Goal: Task Accomplishment & Management: Use online tool/utility

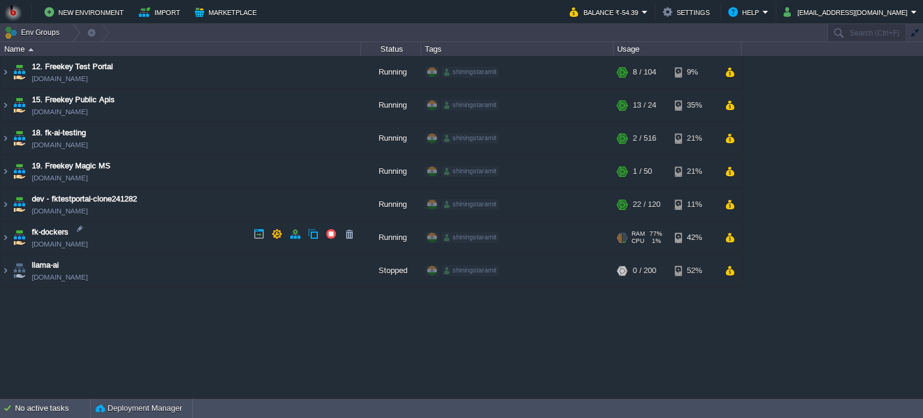
click at [129, 235] on td "fk-dockers [DOMAIN_NAME]" at bounding box center [181, 237] width 361 height 33
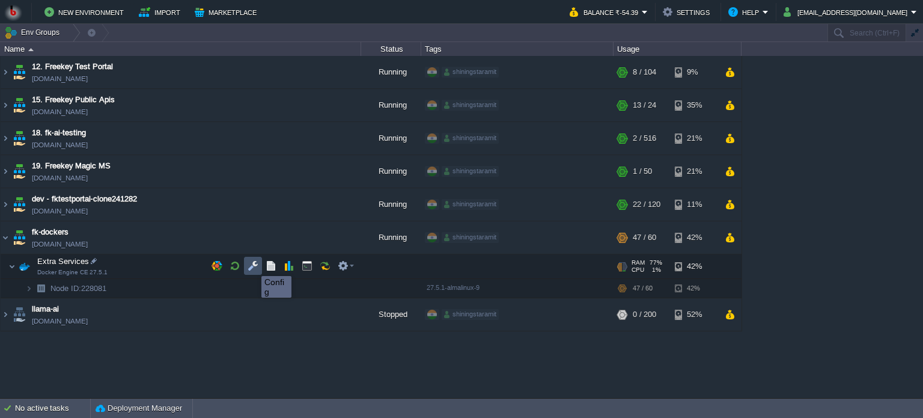
click at [252, 265] on button "button" at bounding box center [253, 265] width 11 height 11
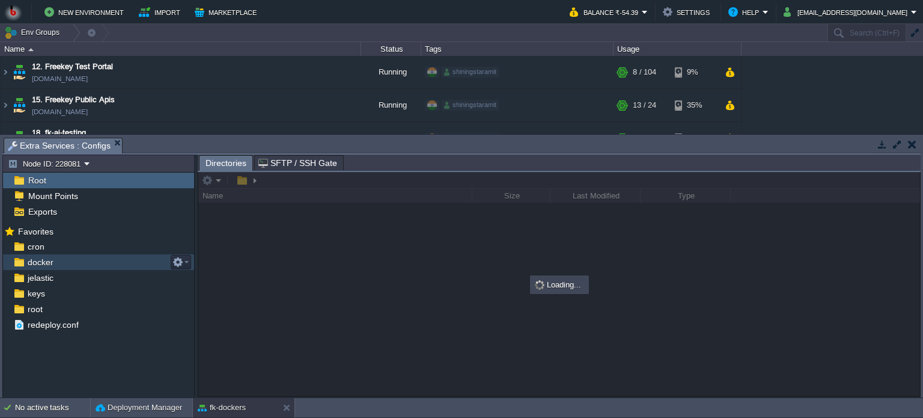
click at [88, 263] on div "docker" at bounding box center [98, 262] width 191 height 16
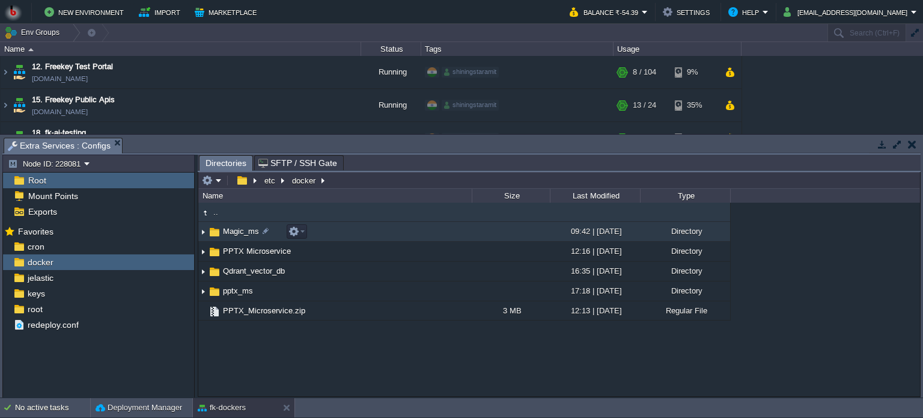
click at [392, 237] on td "Magic_ms" at bounding box center [334, 232] width 273 height 20
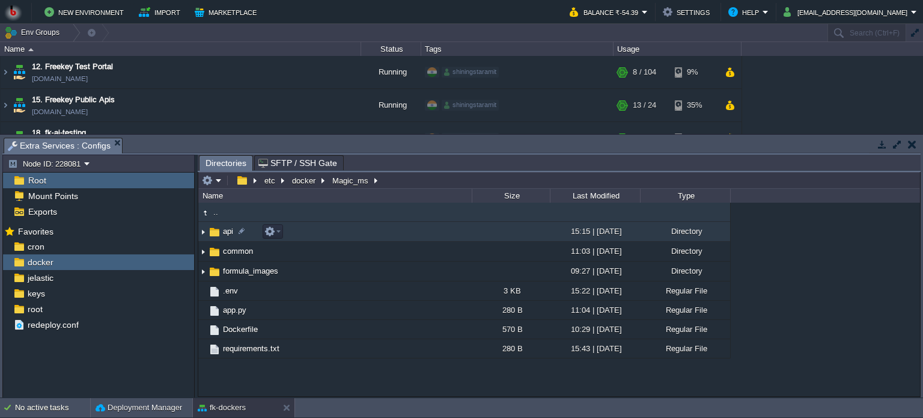
click at [362, 237] on td "api" at bounding box center [334, 232] width 273 height 20
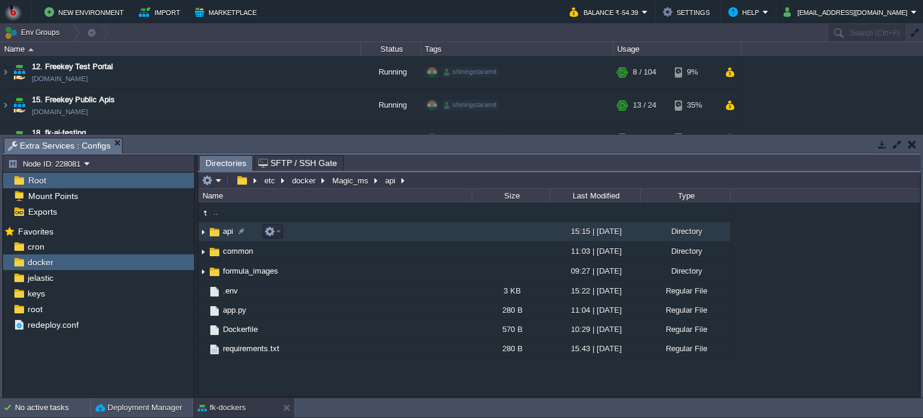
click at [362, 237] on td "api" at bounding box center [334, 232] width 273 height 20
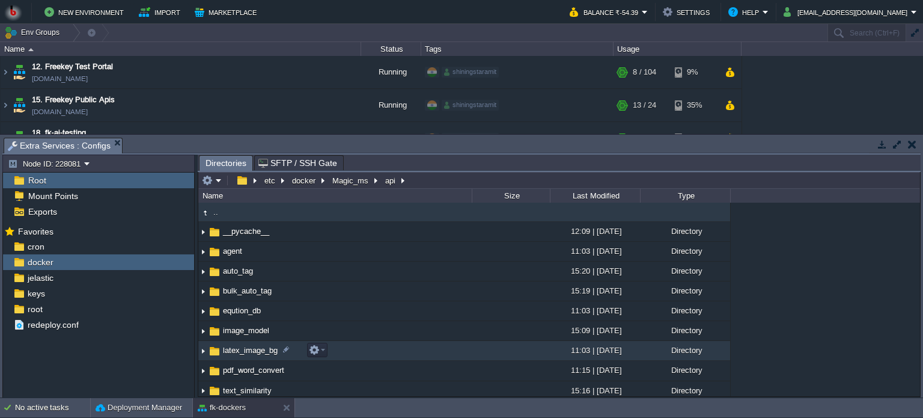
click at [380, 350] on td "latex_image_bg" at bounding box center [334, 351] width 273 height 20
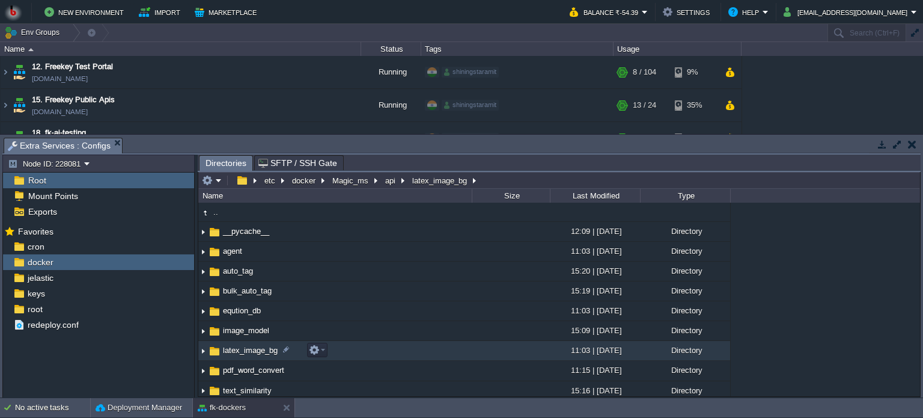
click at [380, 350] on td "latex_image_bg" at bounding box center [334, 351] width 273 height 20
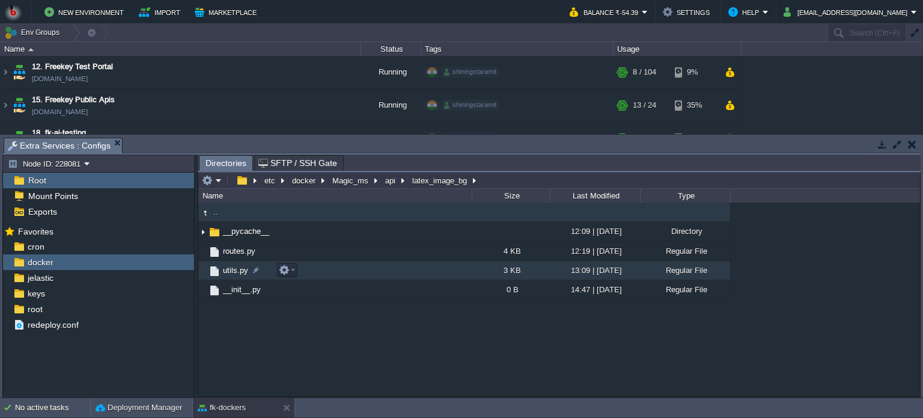
click at [339, 269] on td "utils.py" at bounding box center [334, 270] width 273 height 19
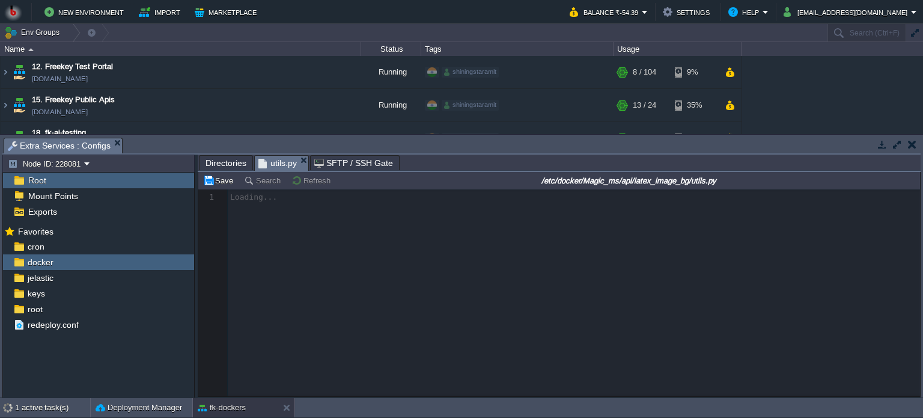
scroll to position [4, 0]
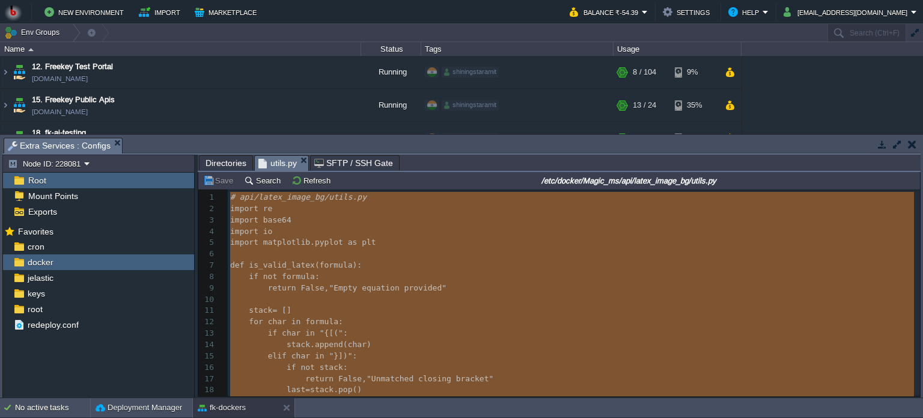
type textarea "-"
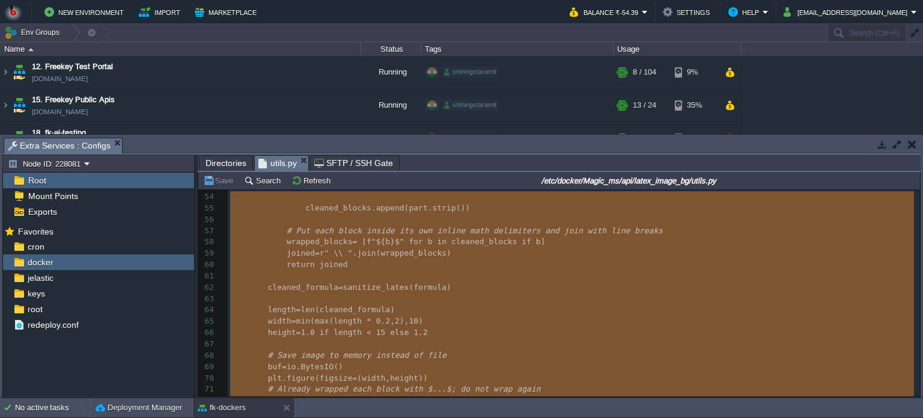
scroll to position [749, 0]
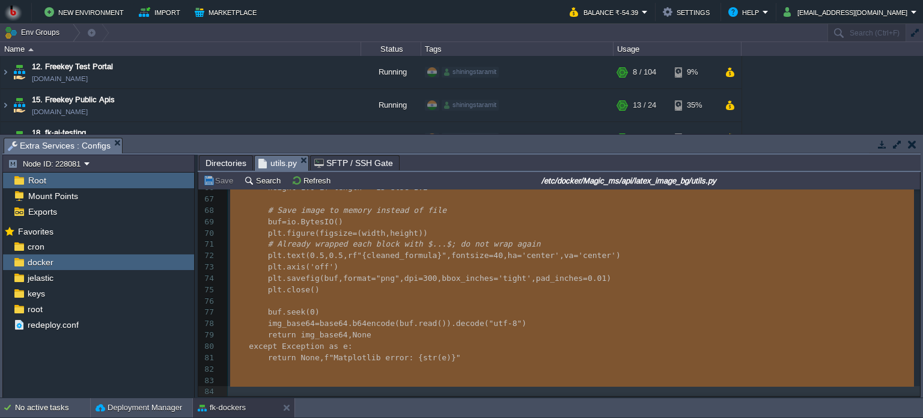
type textarea "-"
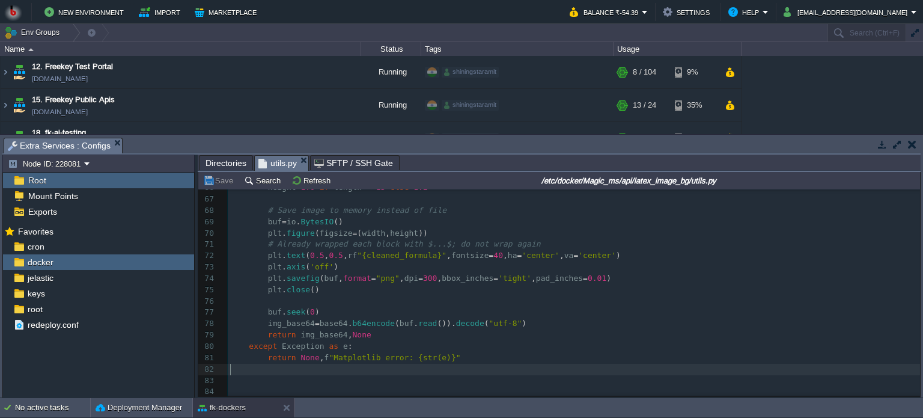
click at [311, 366] on pre "​" at bounding box center [574, 369] width 692 height 11
type textarea "-"
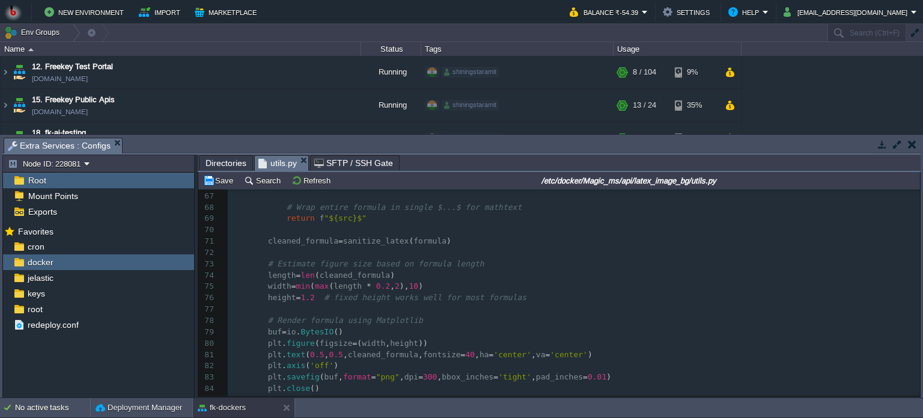
scroll to position [841, 0]
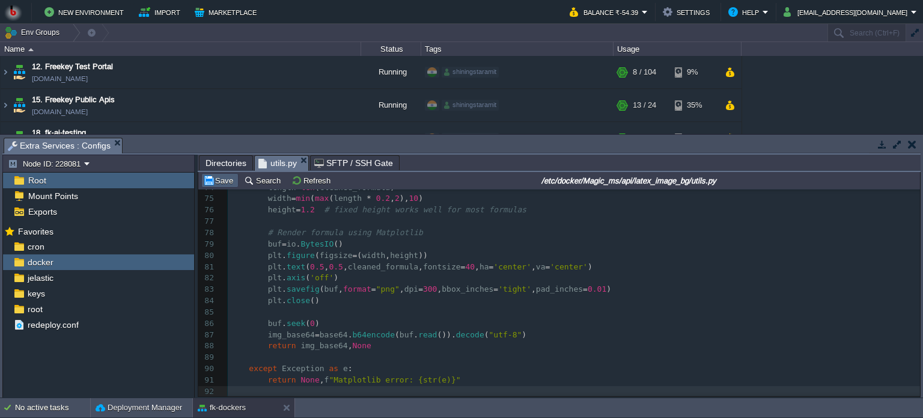
click at [212, 185] on button "Save" at bounding box center [220, 180] width 34 height 11
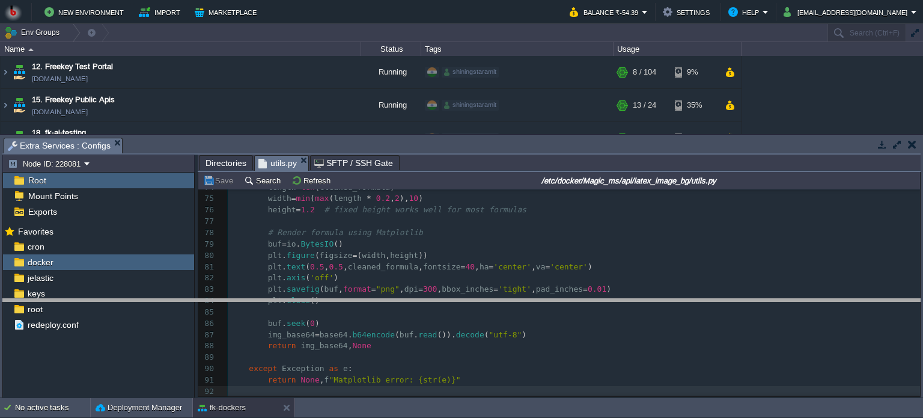
drag, startPoint x: 216, startPoint y: 146, endPoint x: 217, endPoint y: 307, distance: 161.1
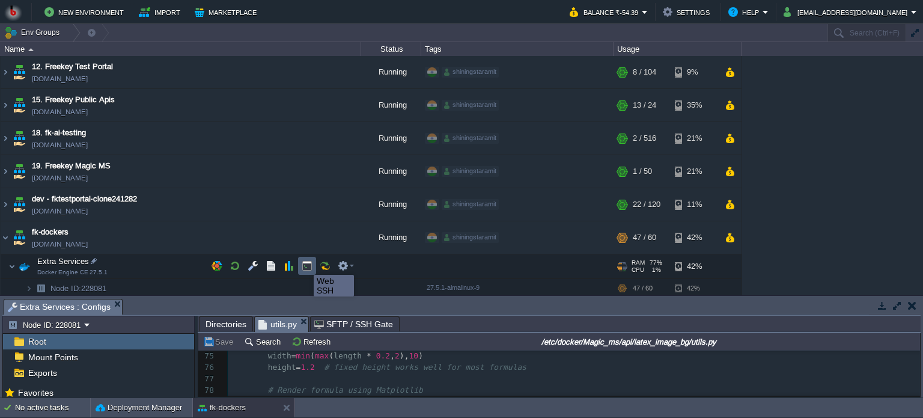
click at [305, 264] on button "button" at bounding box center [307, 265] width 11 height 11
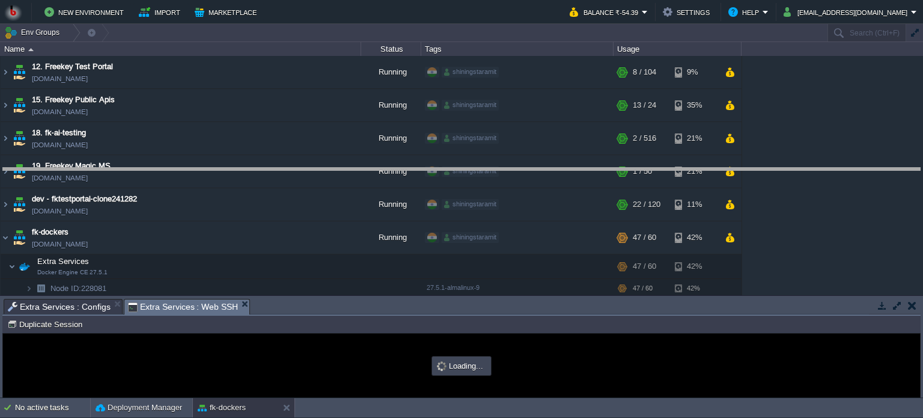
drag, startPoint x: 340, startPoint y: 307, endPoint x: 337, endPoint y: 176, distance: 131.0
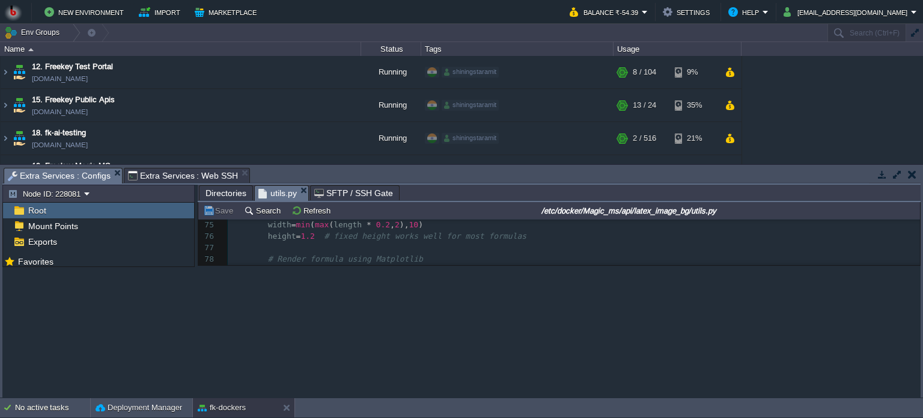
click at [58, 178] on span "Extra Services : Configs" at bounding box center [59, 175] width 103 height 15
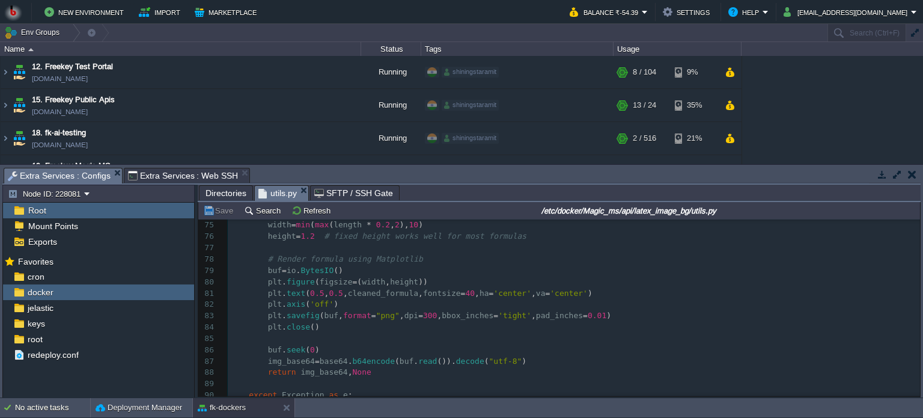
scroll to position [0, 0]
click at [231, 195] on span "Directories" at bounding box center [226, 193] width 41 height 14
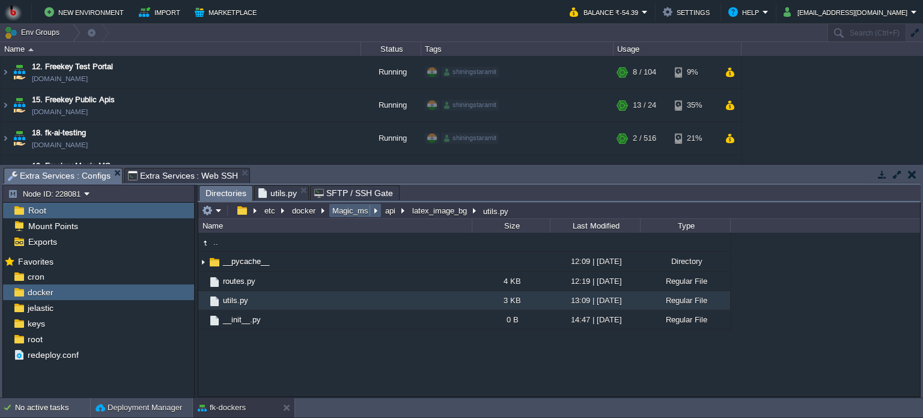
click at [347, 212] on button "Magic_ms" at bounding box center [351, 210] width 41 height 11
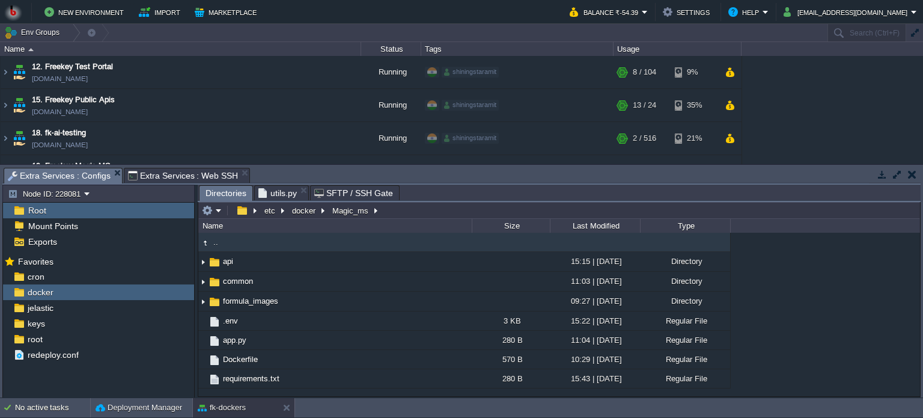
type input "/etc/docker/Magic_ms"
click at [392, 207] on input "/etc/docker/Magic_ms" at bounding box center [559, 210] width 722 height 17
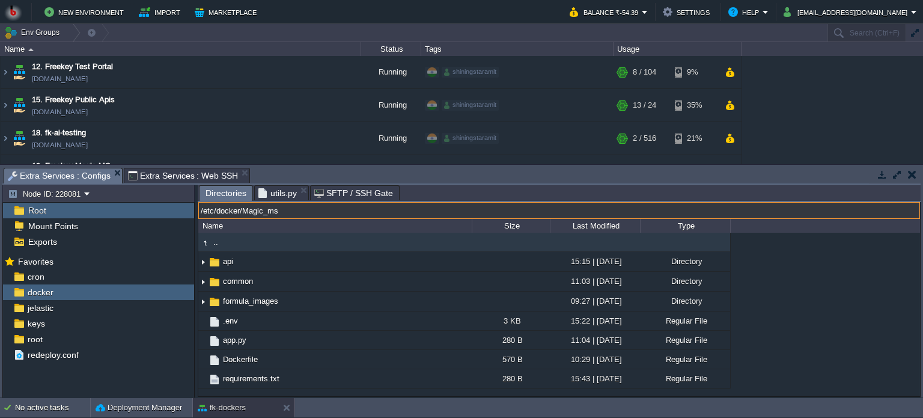
type input "#000000"
click at [175, 175] on span "Extra Services : Web SSH" at bounding box center [183, 175] width 111 height 14
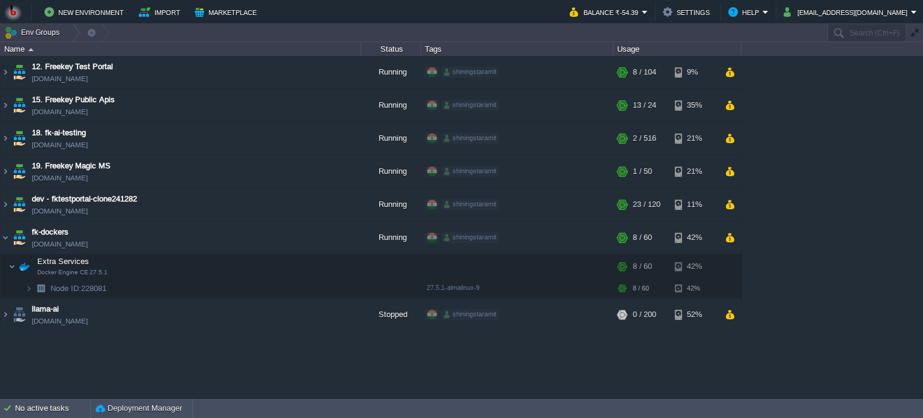
click at [209, 358] on div "12. Freekey Test Portal [DOMAIN_NAME] Running shiningstaramit + Add to Env Grou…" at bounding box center [461, 227] width 923 height 342
click at [5, 235] on img at bounding box center [6, 237] width 10 height 32
